Goal: Obtain resource: Obtain resource

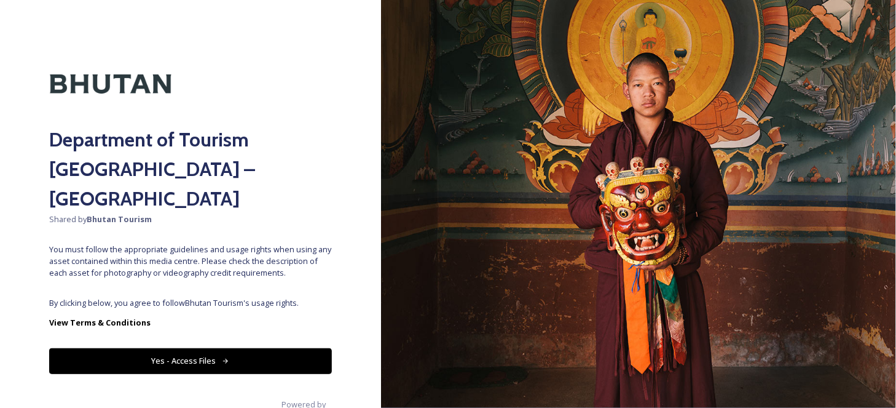
click at [274, 348] on button "Yes - Access Files" at bounding box center [190, 360] width 283 height 25
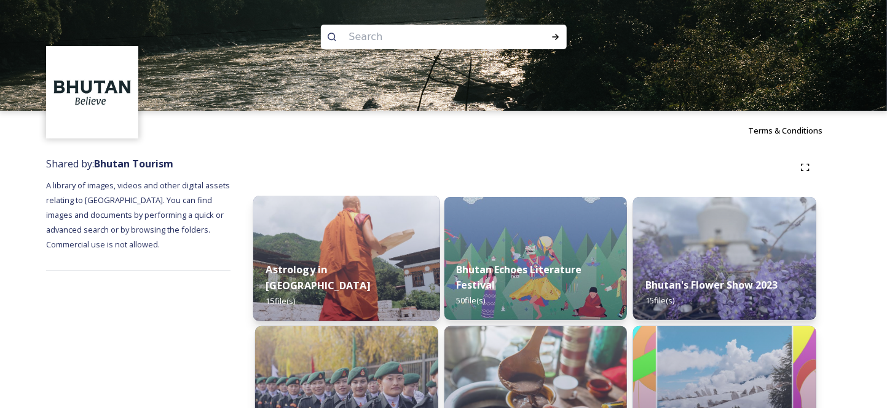
click at [334, 243] on img at bounding box center [346, 257] width 187 height 125
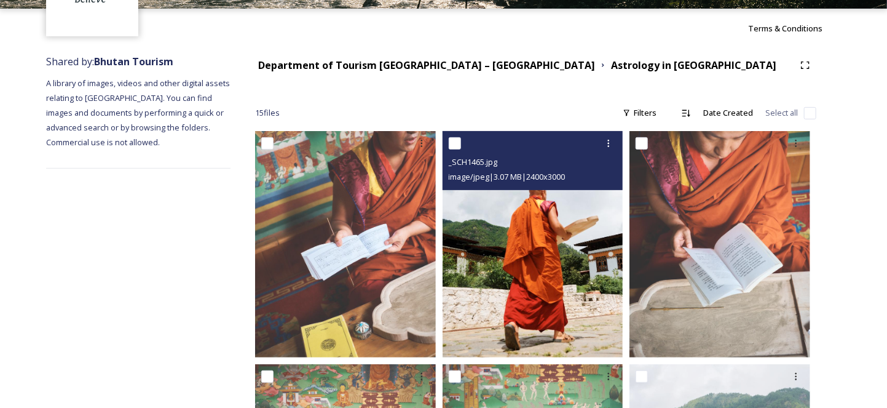
scroll to position [123, 0]
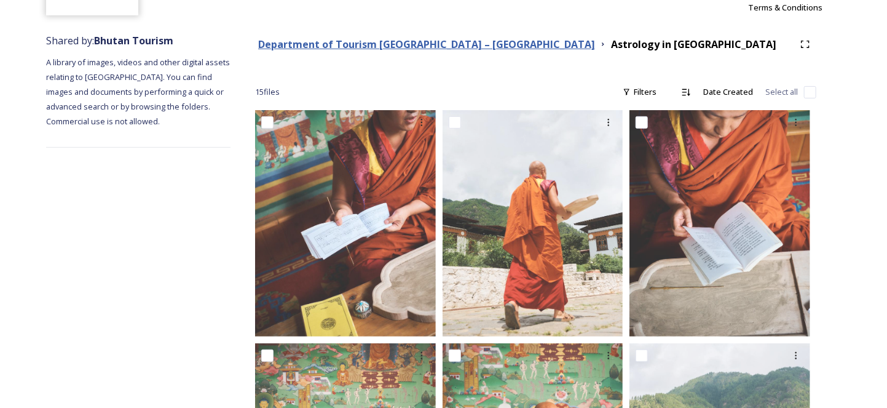
click at [460, 47] on strong "Department of Tourism [GEOGRAPHIC_DATA] – [GEOGRAPHIC_DATA]" at bounding box center [426, 44] width 337 height 14
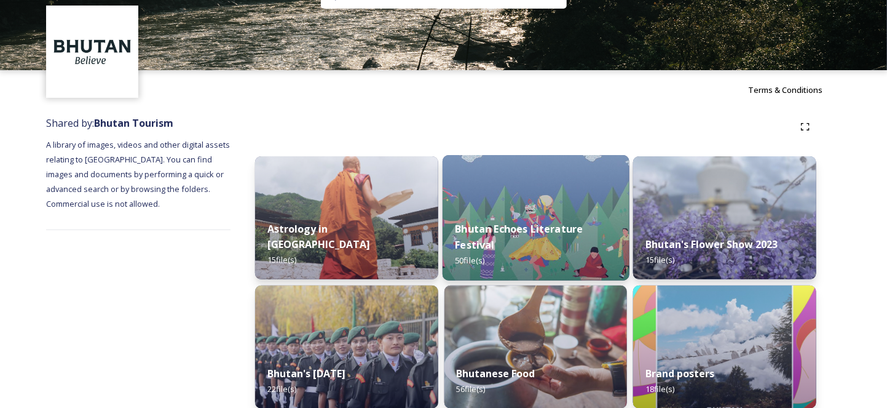
scroll to position [61, 0]
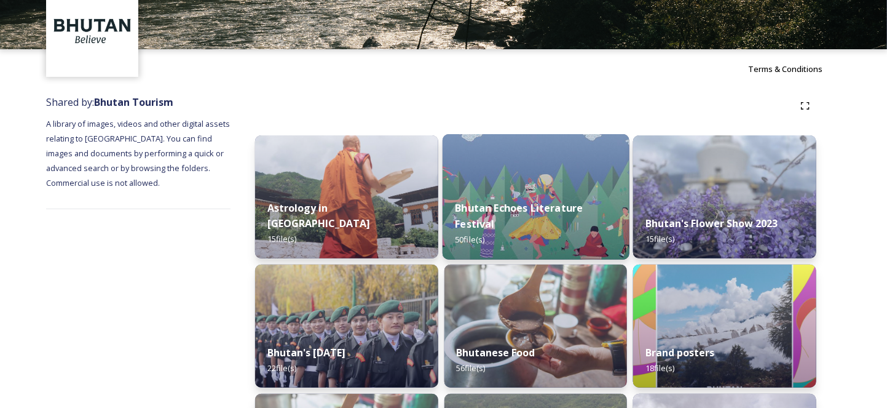
click at [561, 216] on div "Bhutan Echoes Literature Festival 50 file(s)" at bounding box center [536, 223] width 187 height 71
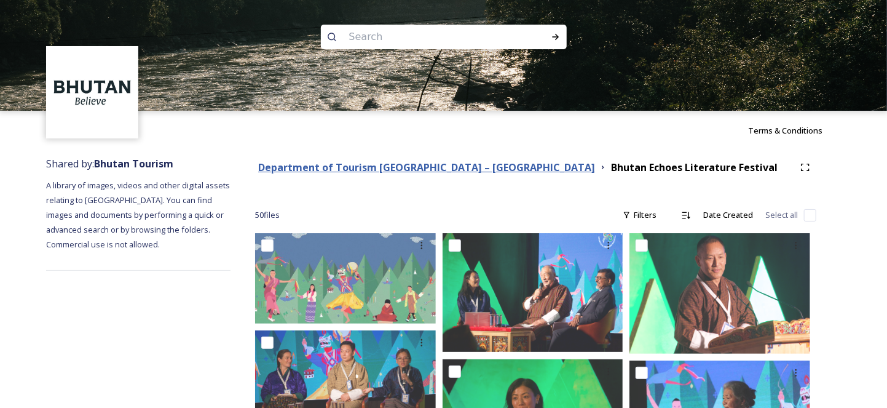
click at [450, 160] on strong "Department of Tourism [GEOGRAPHIC_DATA] – [GEOGRAPHIC_DATA]" at bounding box center [426, 167] width 337 height 14
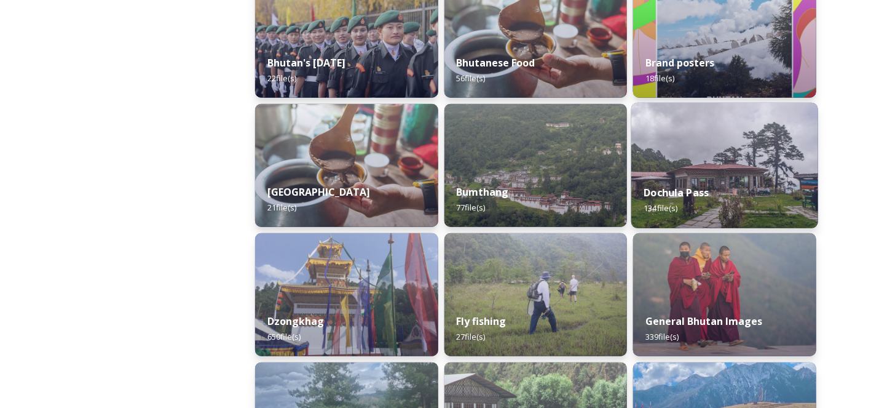
scroll to position [369, 0]
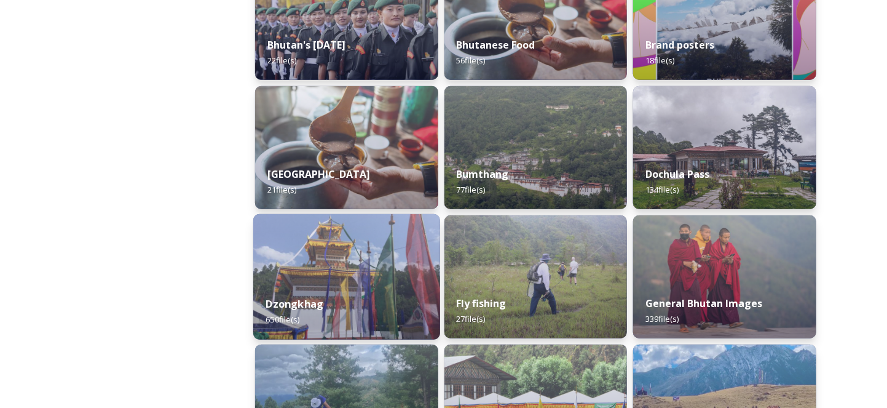
click at [342, 252] on img at bounding box center [346, 276] width 187 height 125
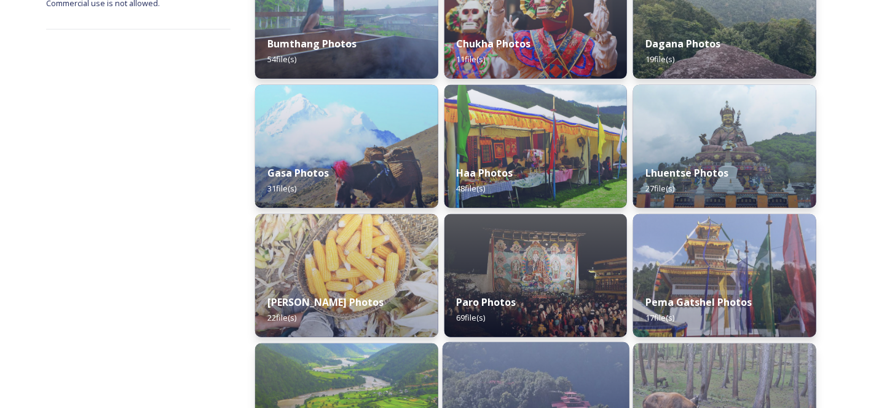
scroll to position [122, 0]
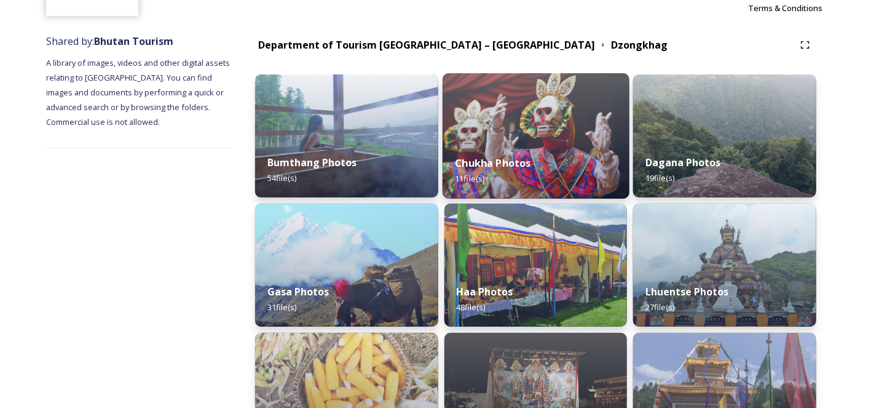
click at [538, 146] on div "Chukha Photos 11 file(s)" at bounding box center [536, 171] width 187 height 56
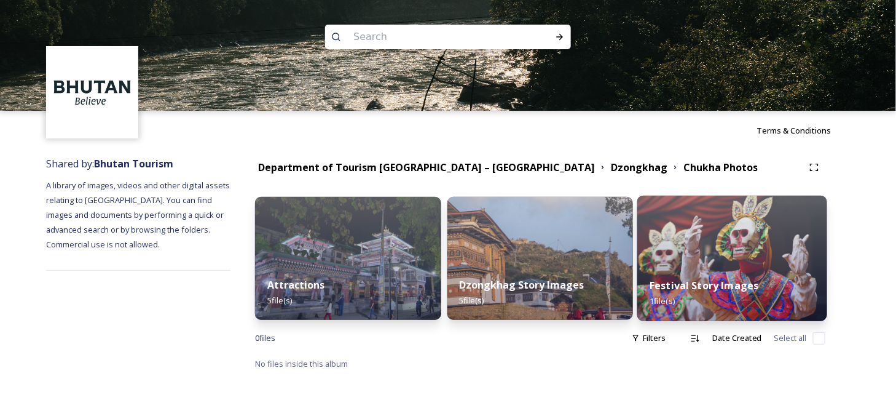
click at [724, 248] on img at bounding box center [732, 257] width 190 height 125
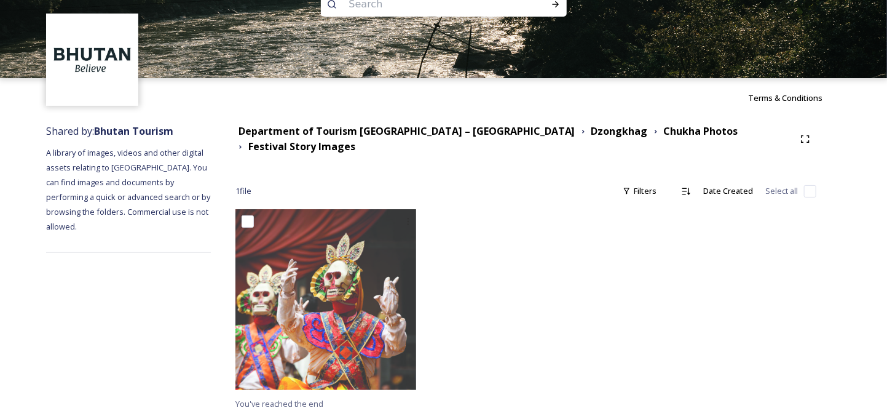
scroll to position [33, 0]
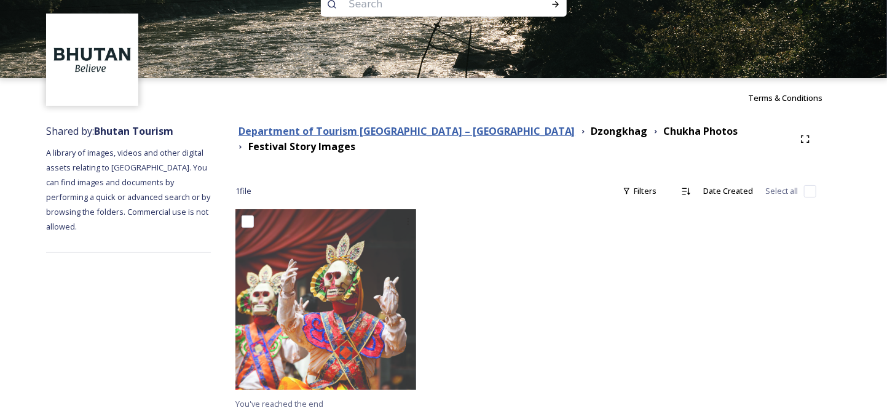
click at [441, 132] on strong "Department of Tourism [GEOGRAPHIC_DATA] – [GEOGRAPHIC_DATA]" at bounding box center [407, 131] width 337 height 14
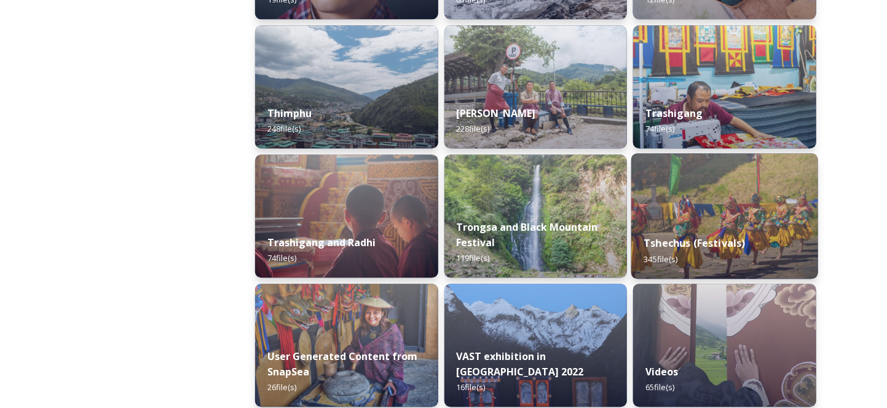
scroll to position [1442, 0]
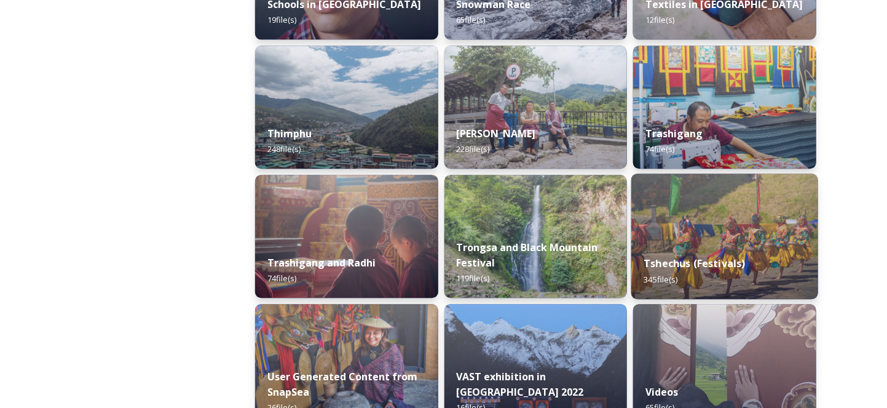
click at [733, 280] on div "Tshechus (Festivals) 345 file(s)" at bounding box center [724, 271] width 187 height 56
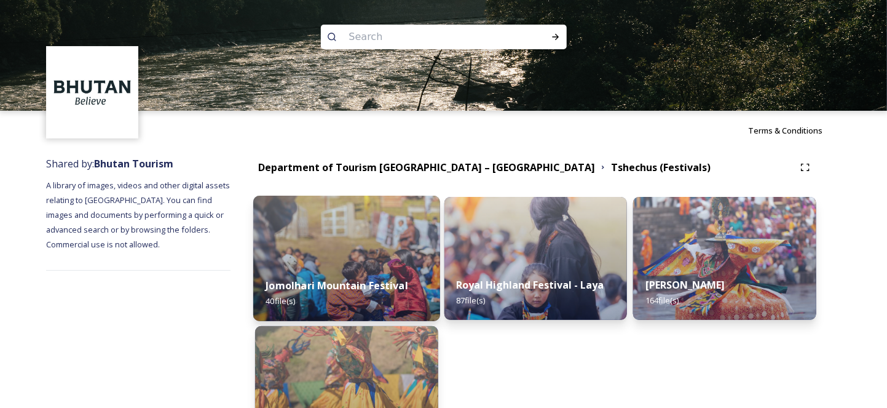
click at [381, 261] on img at bounding box center [346, 257] width 187 height 125
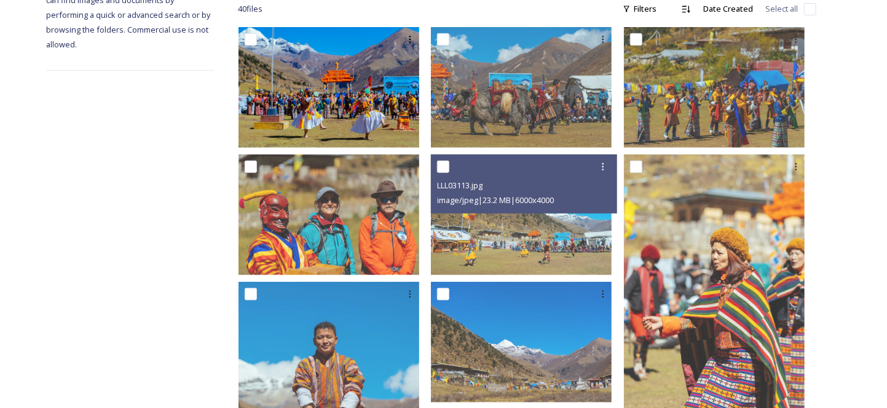
scroll to position [123, 0]
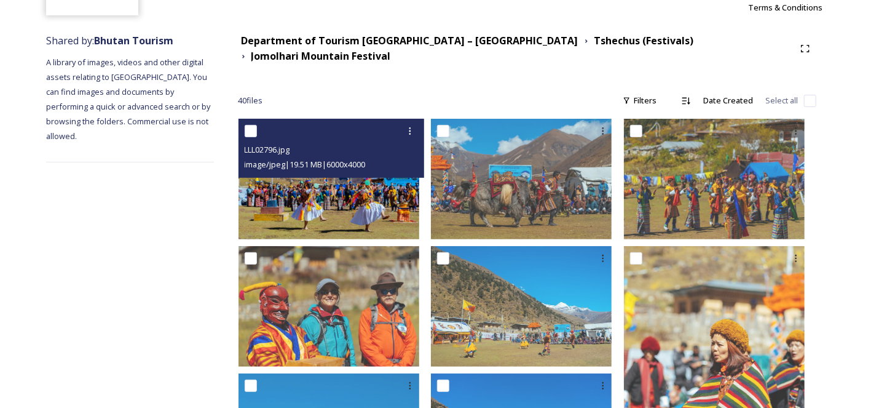
click at [353, 181] on img at bounding box center [329, 179] width 181 height 120
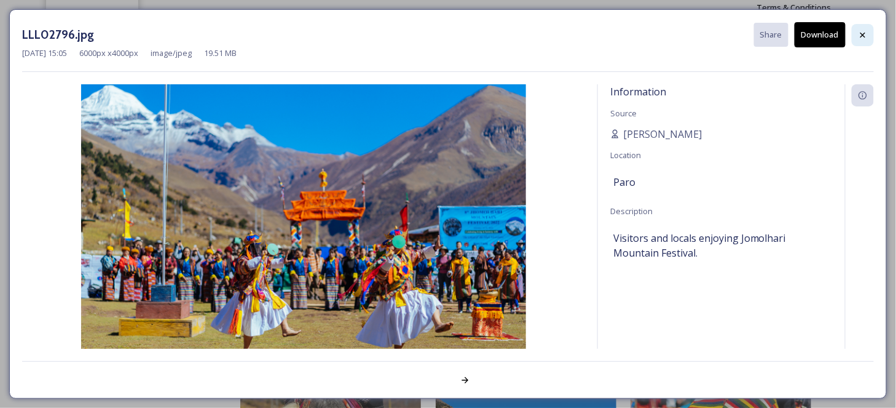
click at [856, 39] on div at bounding box center [863, 35] width 22 height 22
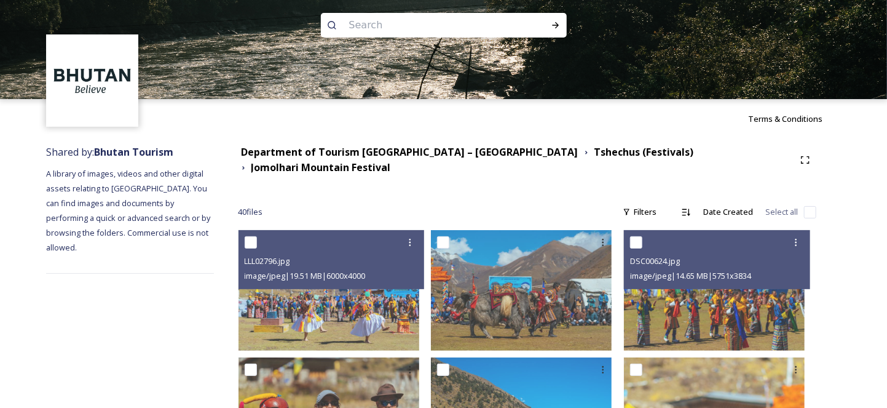
scroll to position [0, 0]
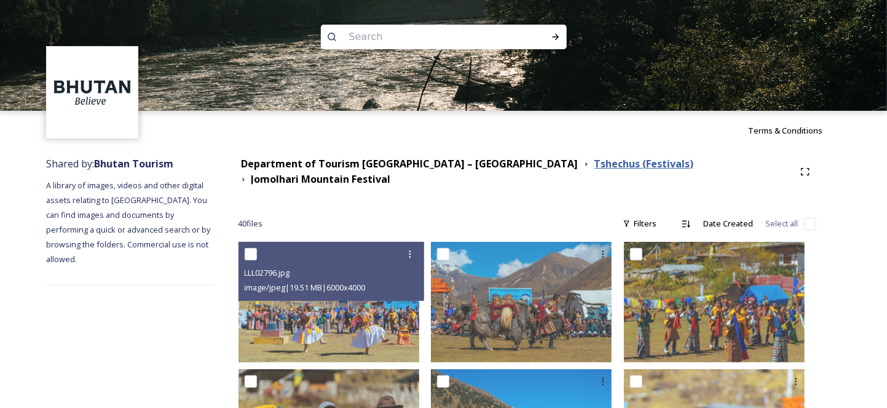
click at [594, 165] on strong "Tshechus (Festivals)" at bounding box center [644, 164] width 100 height 14
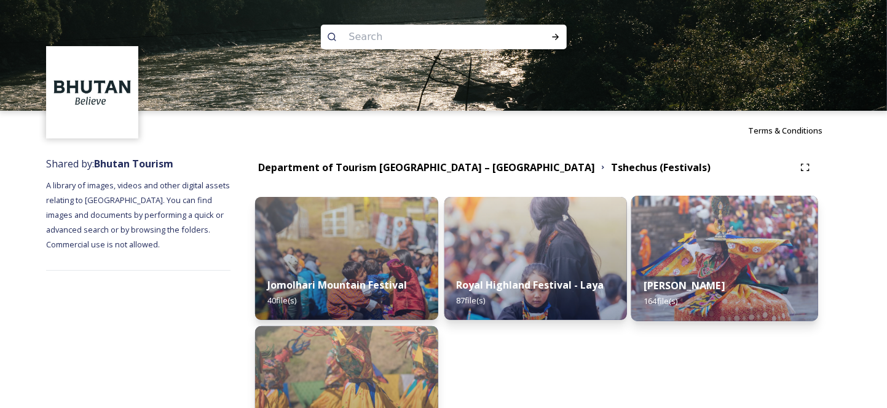
scroll to position [61, 0]
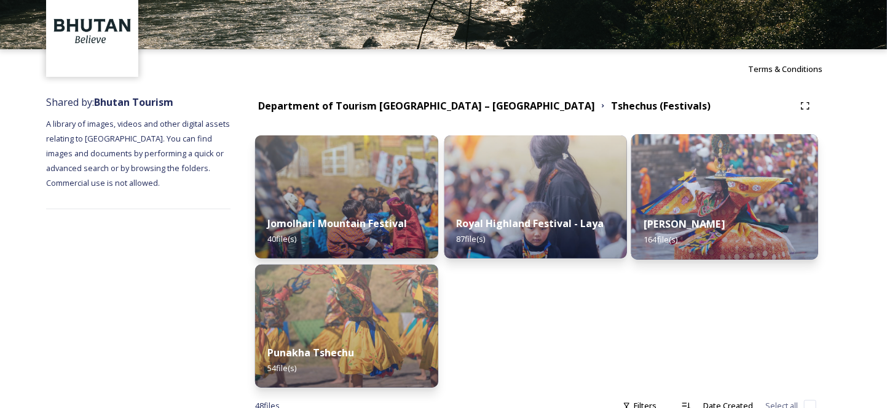
click at [679, 208] on div "Thimphu Tshechu 164 file(s)" at bounding box center [724, 231] width 187 height 56
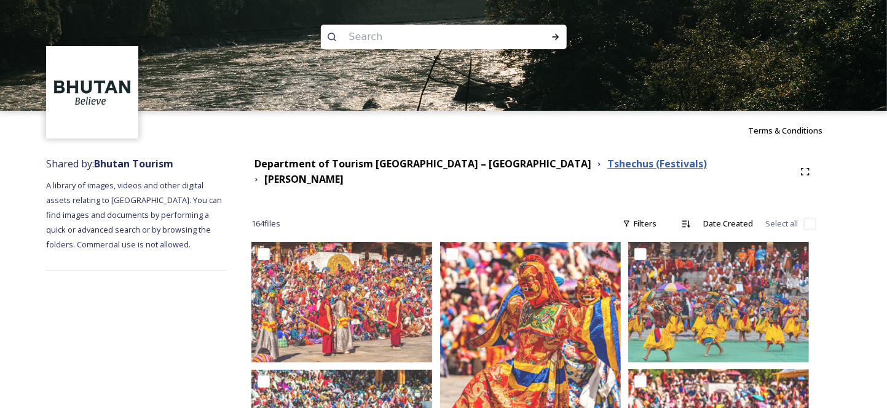
click at [607, 169] on strong "Tshechus (Festivals)" at bounding box center [657, 164] width 100 height 14
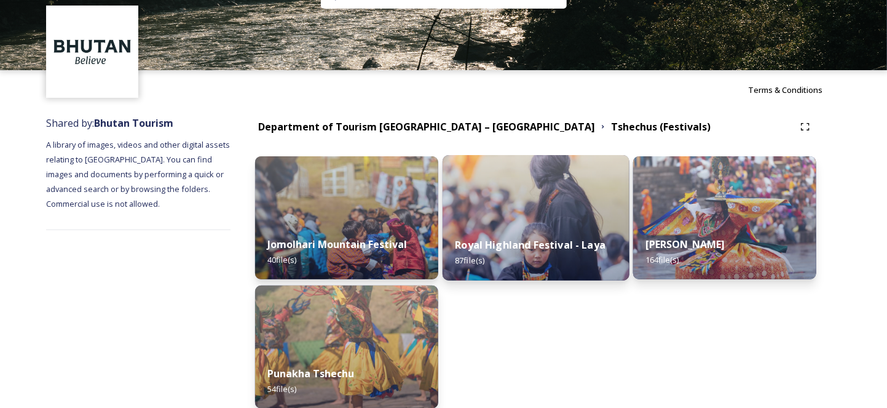
scroll to position [61, 0]
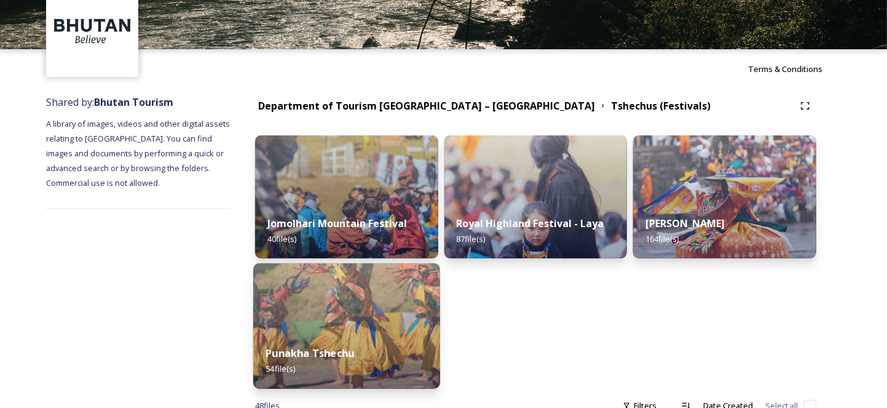
click at [283, 326] on img at bounding box center [346, 325] width 187 height 125
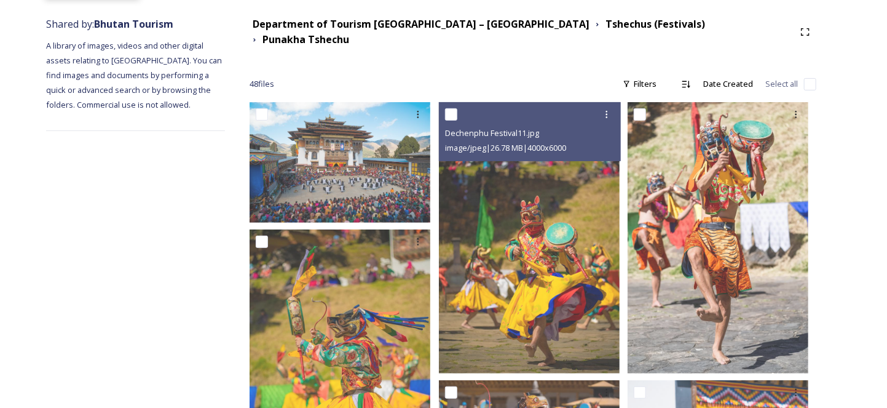
scroll to position [245, 0]
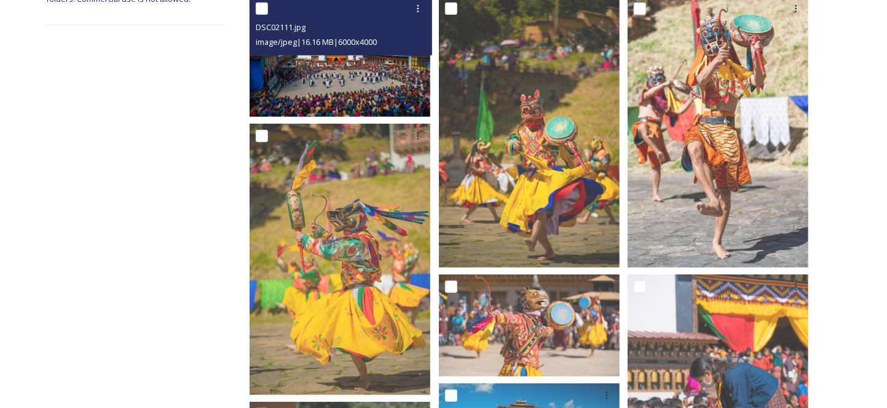
click at [361, 95] on img at bounding box center [340, 56] width 181 height 120
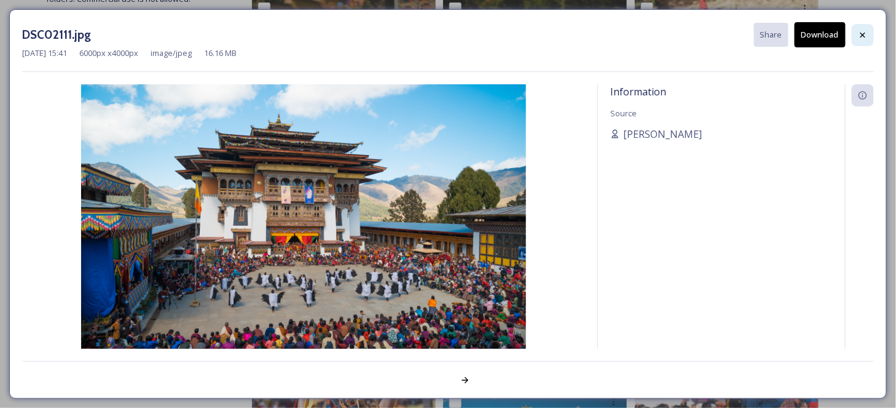
click at [864, 36] on icon at bounding box center [863, 35] width 10 height 10
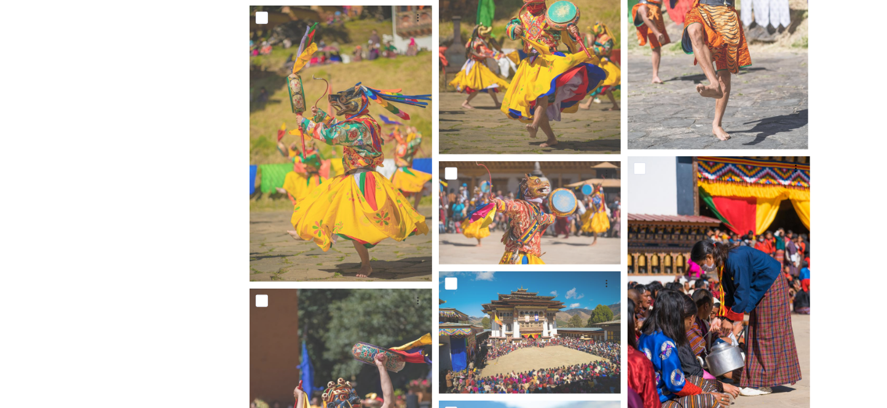
scroll to position [369, 0]
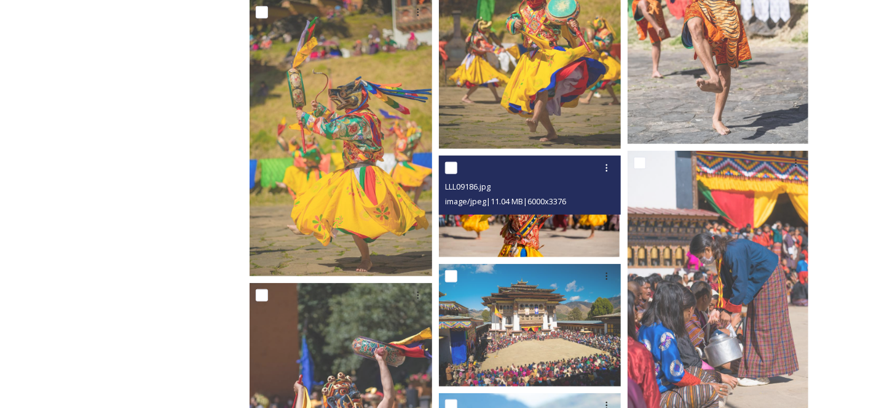
click at [567, 208] on img at bounding box center [529, 206] width 181 height 101
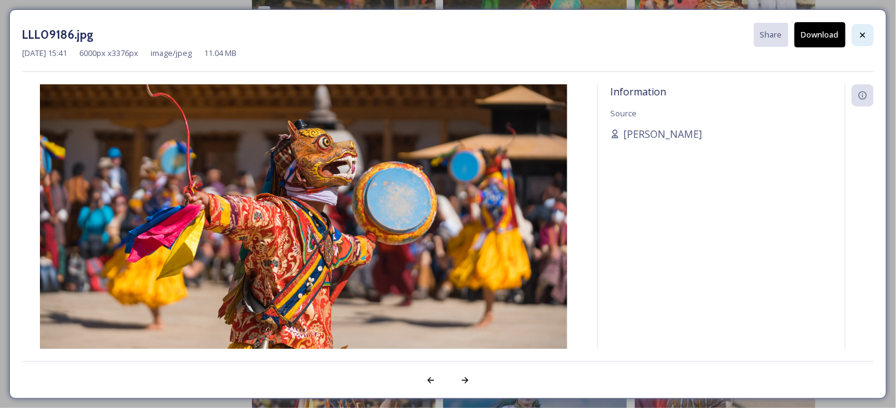
click at [861, 33] on icon at bounding box center [863, 35] width 10 height 10
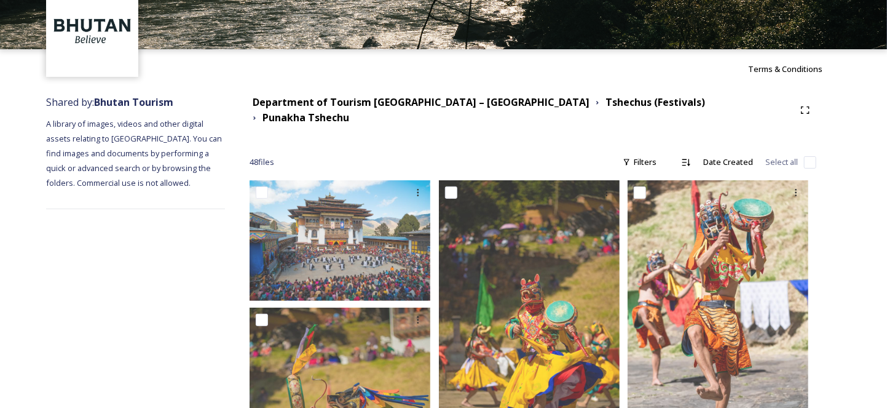
scroll to position [0, 0]
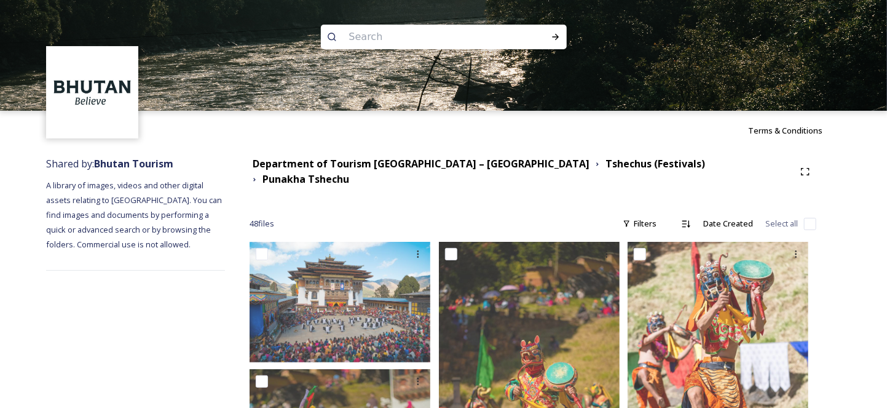
click at [377, 178] on div "Department of Tourism [GEOGRAPHIC_DATA] – Brand Centre Tshechus (Festivals) [GE…" at bounding box center [533, 171] width 567 height 31
click at [403, 164] on strong "Department of Tourism [GEOGRAPHIC_DATA] – [GEOGRAPHIC_DATA]" at bounding box center [421, 164] width 337 height 14
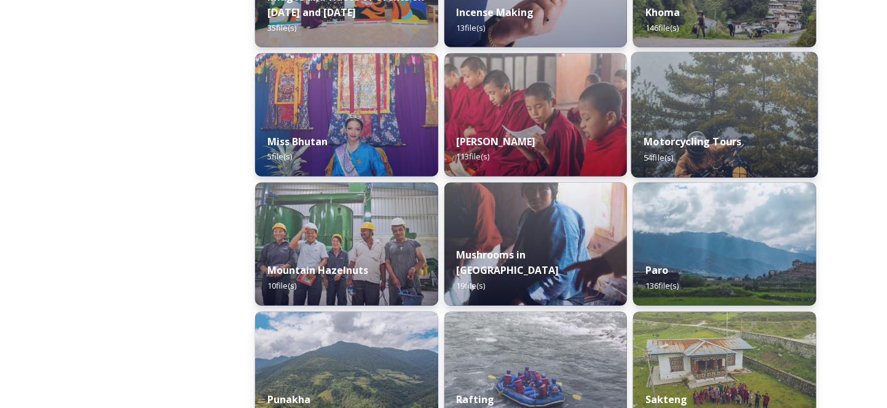
scroll to position [983, 0]
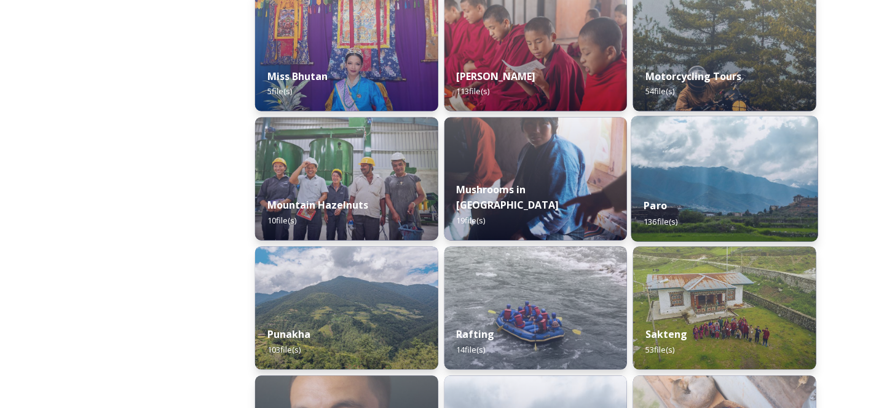
click at [696, 214] on div "Paro 136 file(s)" at bounding box center [724, 214] width 187 height 56
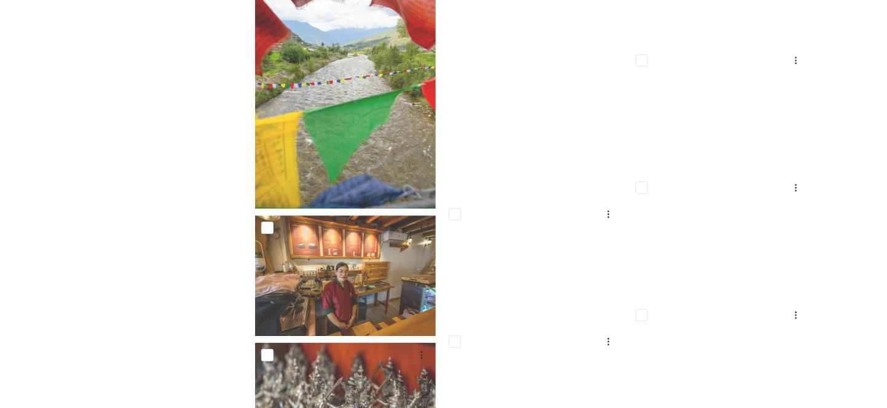
scroll to position [6209, 0]
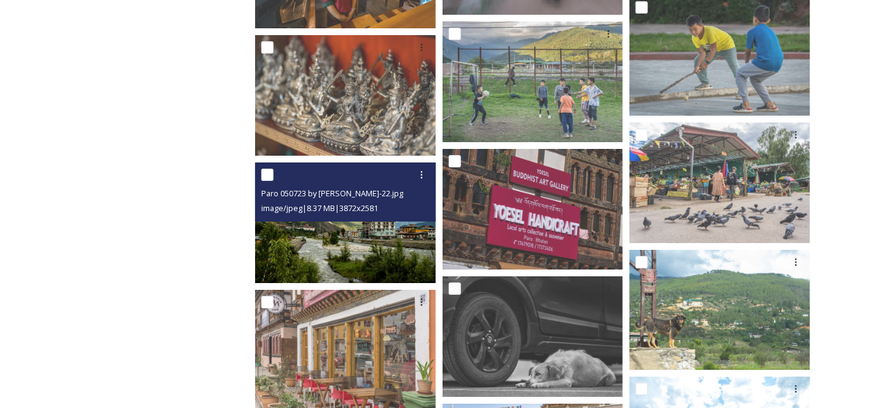
click at [332, 218] on div "Paro 050723 by [PERSON_NAME]-22.jpg image/jpeg | 8.37 MB | 3872 x 2581" at bounding box center [345, 191] width 181 height 59
click at [365, 225] on img at bounding box center [345, 222] width 181 height 120
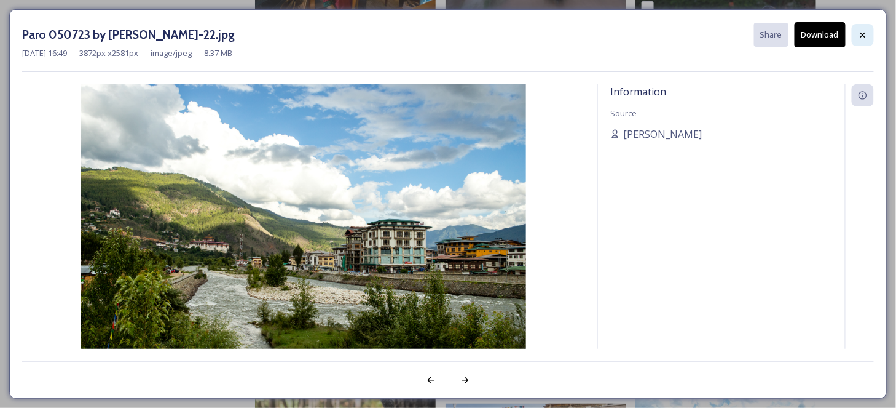
click at [865, 32] on icon at bounding box center [863, 35] width 10 height 10
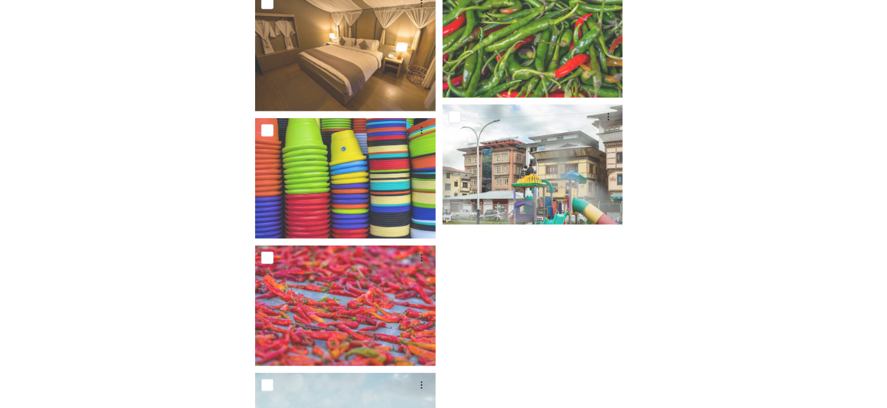
scroll to position [7069, 0]
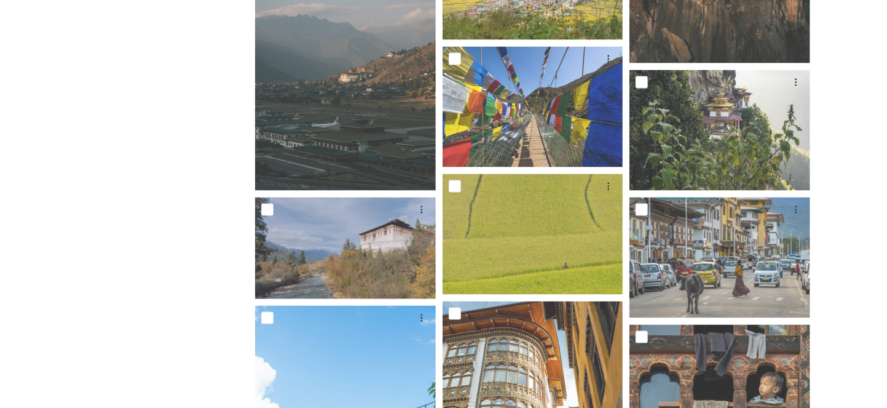
scroll to position [0, 0]
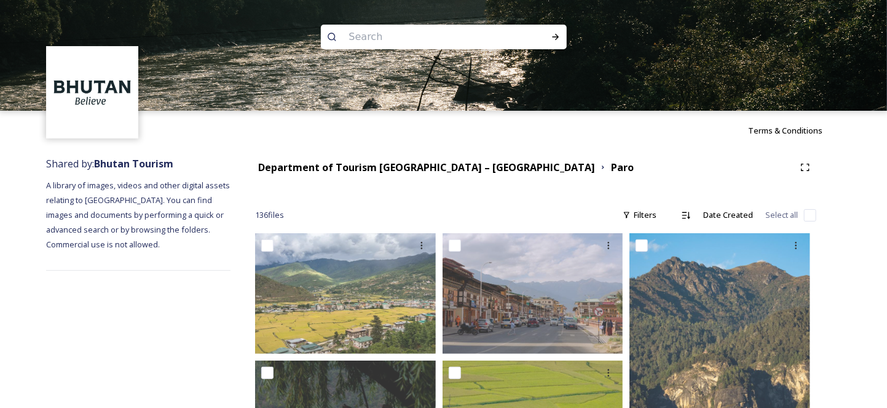
click at [395, 167] on strong "Department of Tourism [GEOGRAPHIC_DATA] – [GEOGRAPHIC_DATA]" at bounding box center [426, 167] width 337 height 14
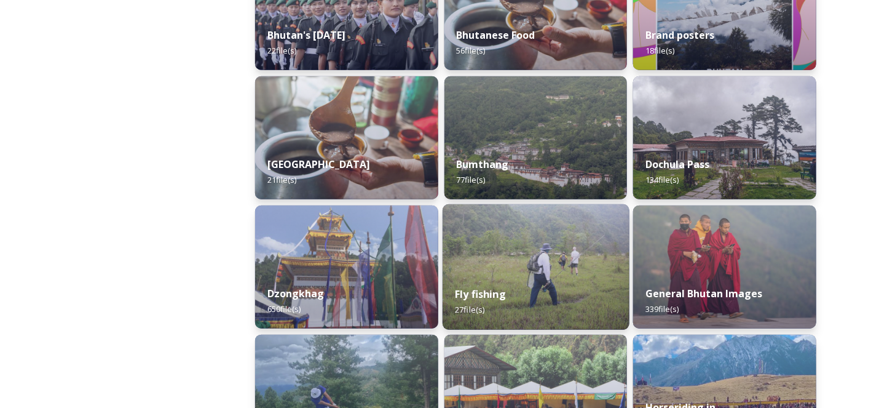
scroll to position [430, 0]
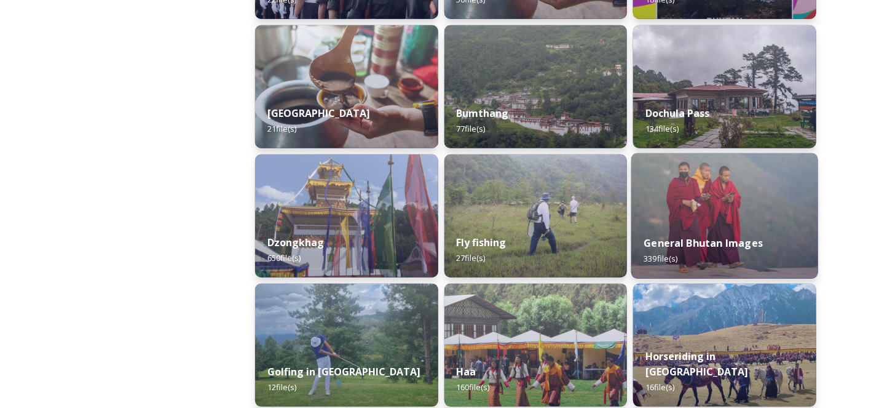
click at [701, 216] on img at bounding box center [724, 215] width 187 height 125
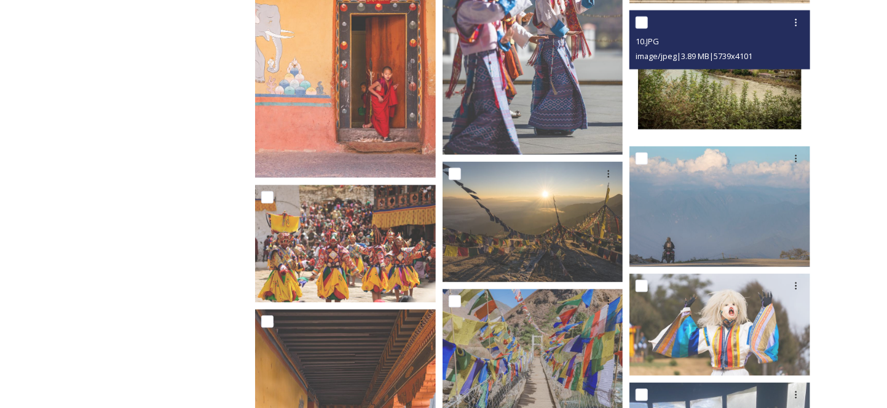
scroll to position [861, 0]
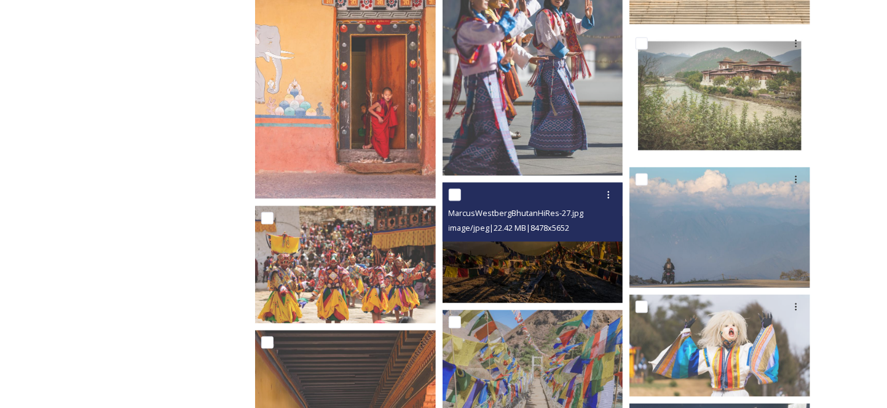
click at [562, 251] on img at bounding box center [533, 243] width 181 height 120
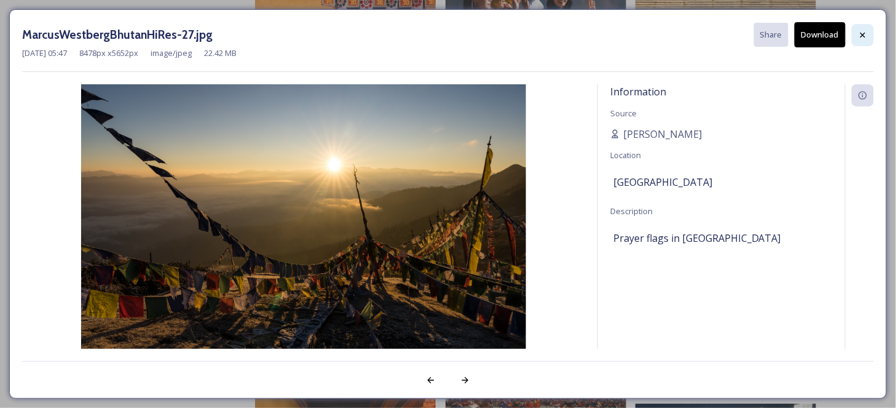
click at [858, 33] on div at bounding box center [863, 35] width 22 height 22
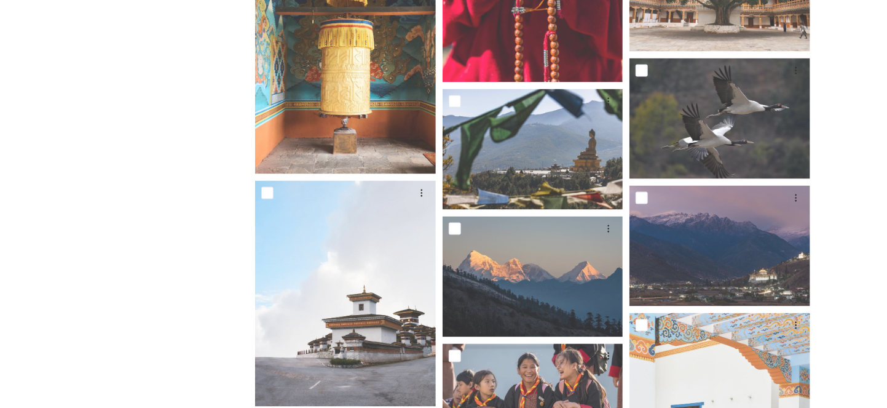
scroll to position [5164, 0]
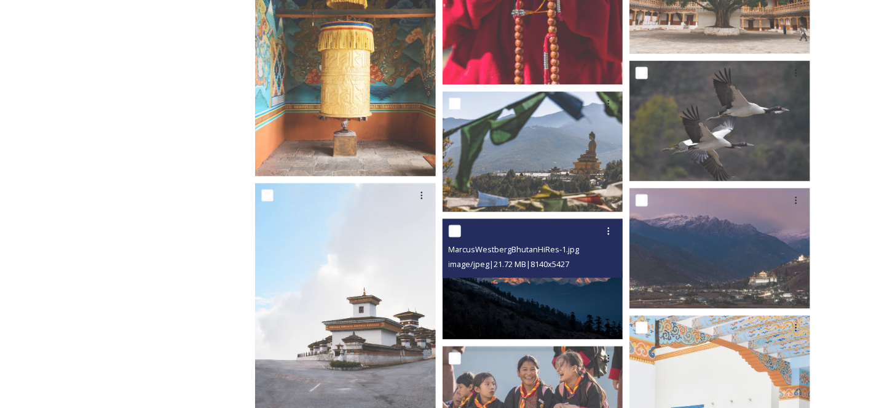
click at [600, 278] on img at bounding box center [533, 279] width 181 height 120
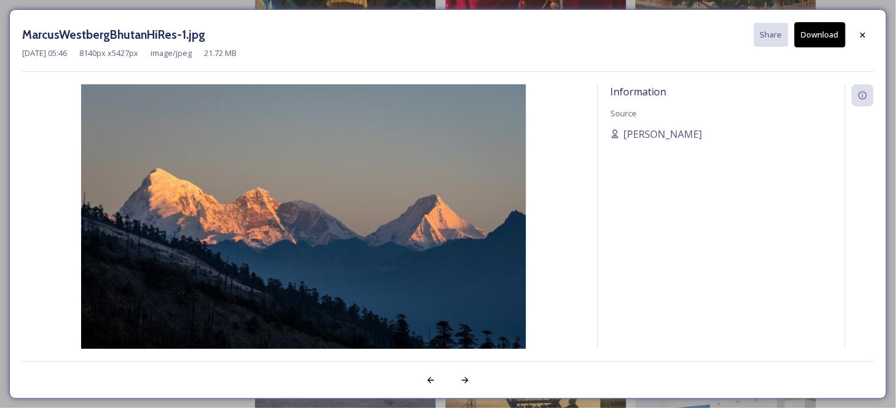
click at [243, 173] on img at bounding box center [303, 232] width 563 height 297
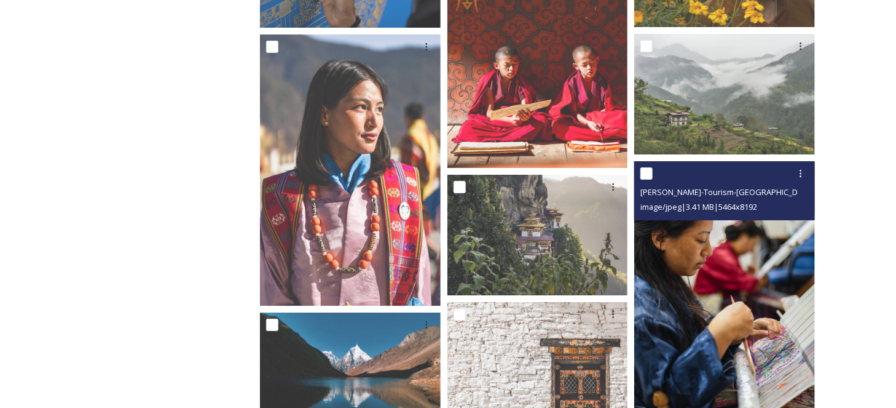
scroll to position [8379, 0]
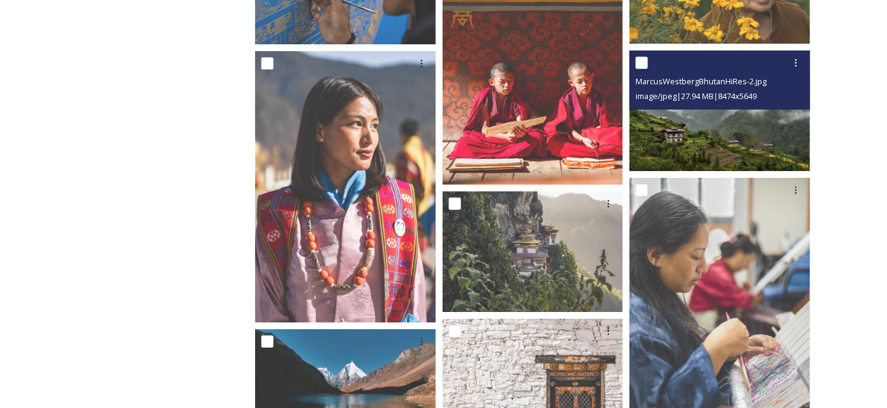
click at [704, 112] on img at bounding box center [719, 110] width 181 height 120
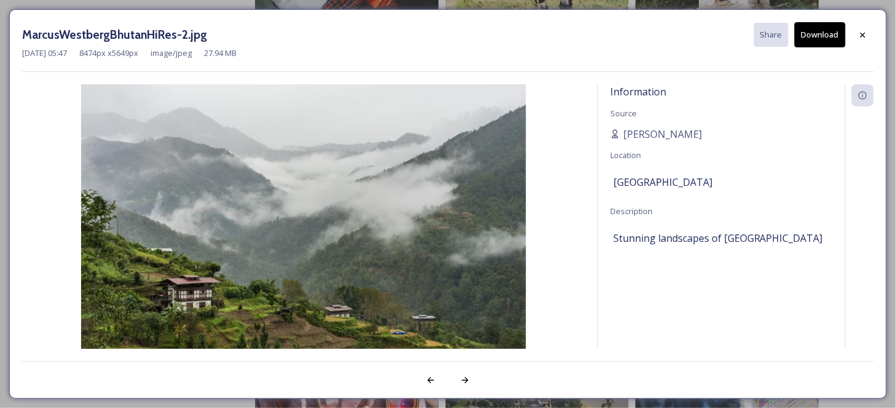
click at [0, 0] on img at bounding box center [0, 0] width 0 height 0
